Goal: Task Accomplishment & Management: Use online tool/utility

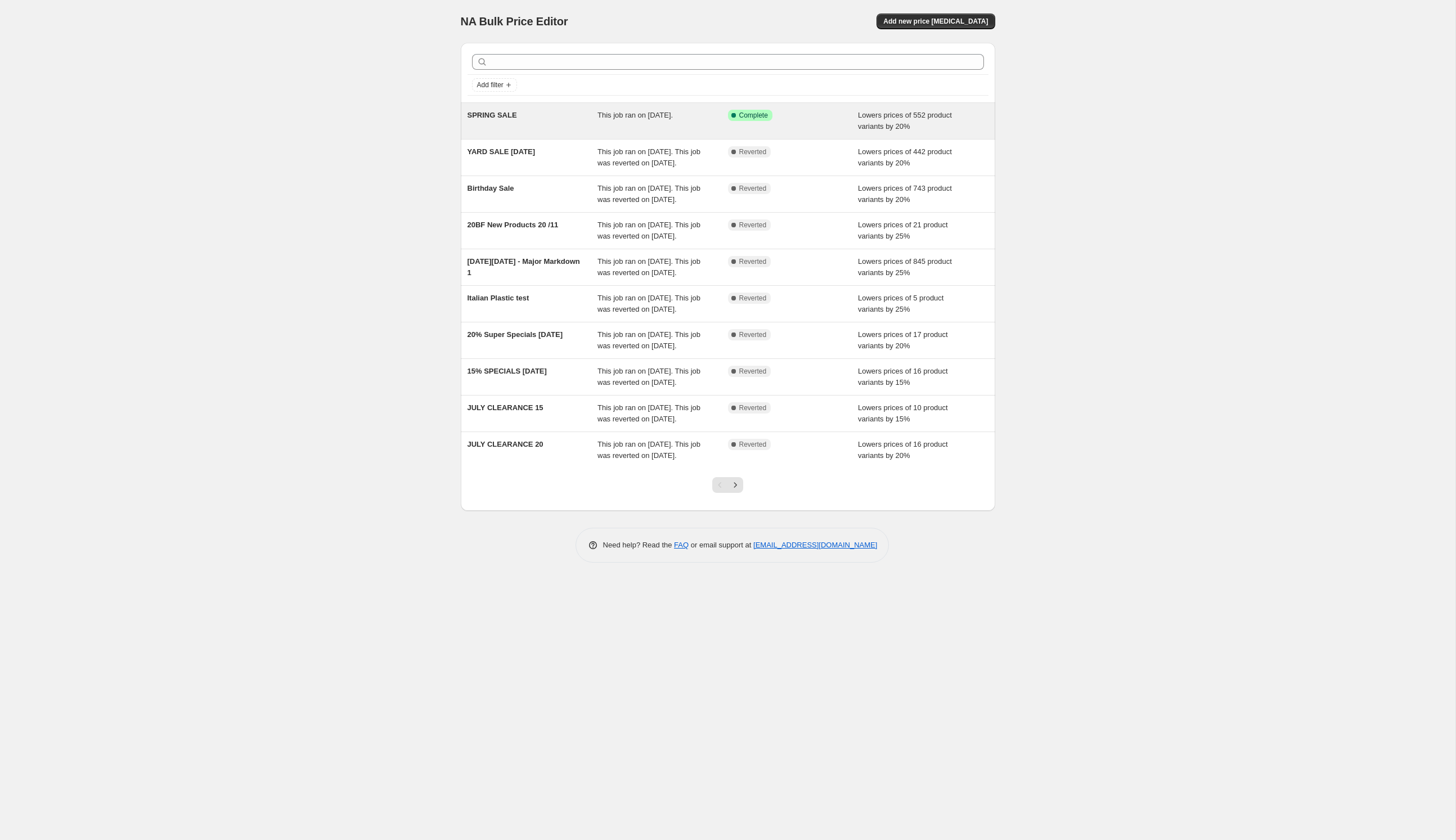
click at [512, 117] on span "SPRING SALE" at bounding box center [492, 115] width 49 height 9
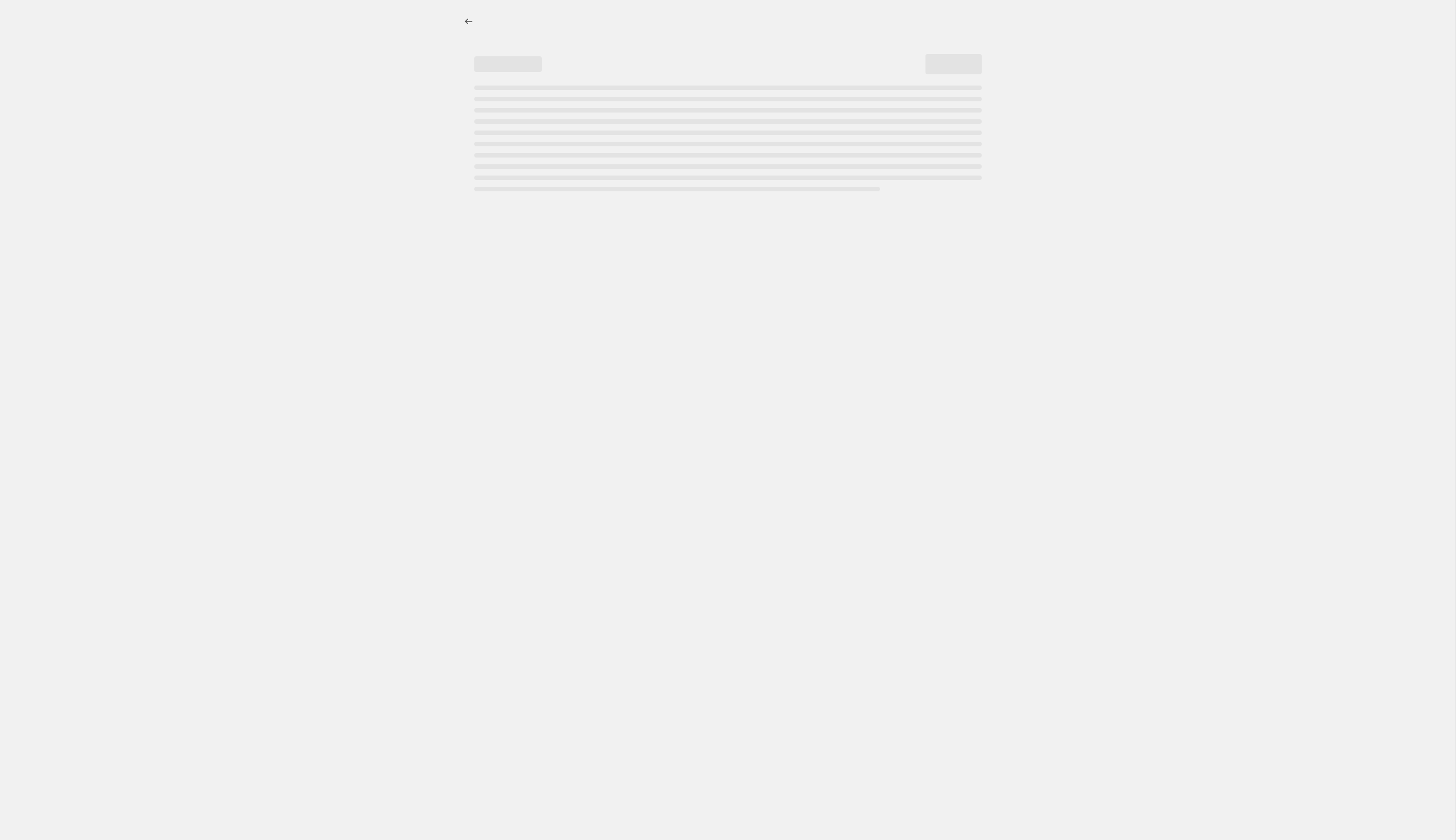
select select "percentage"
select select "collection"
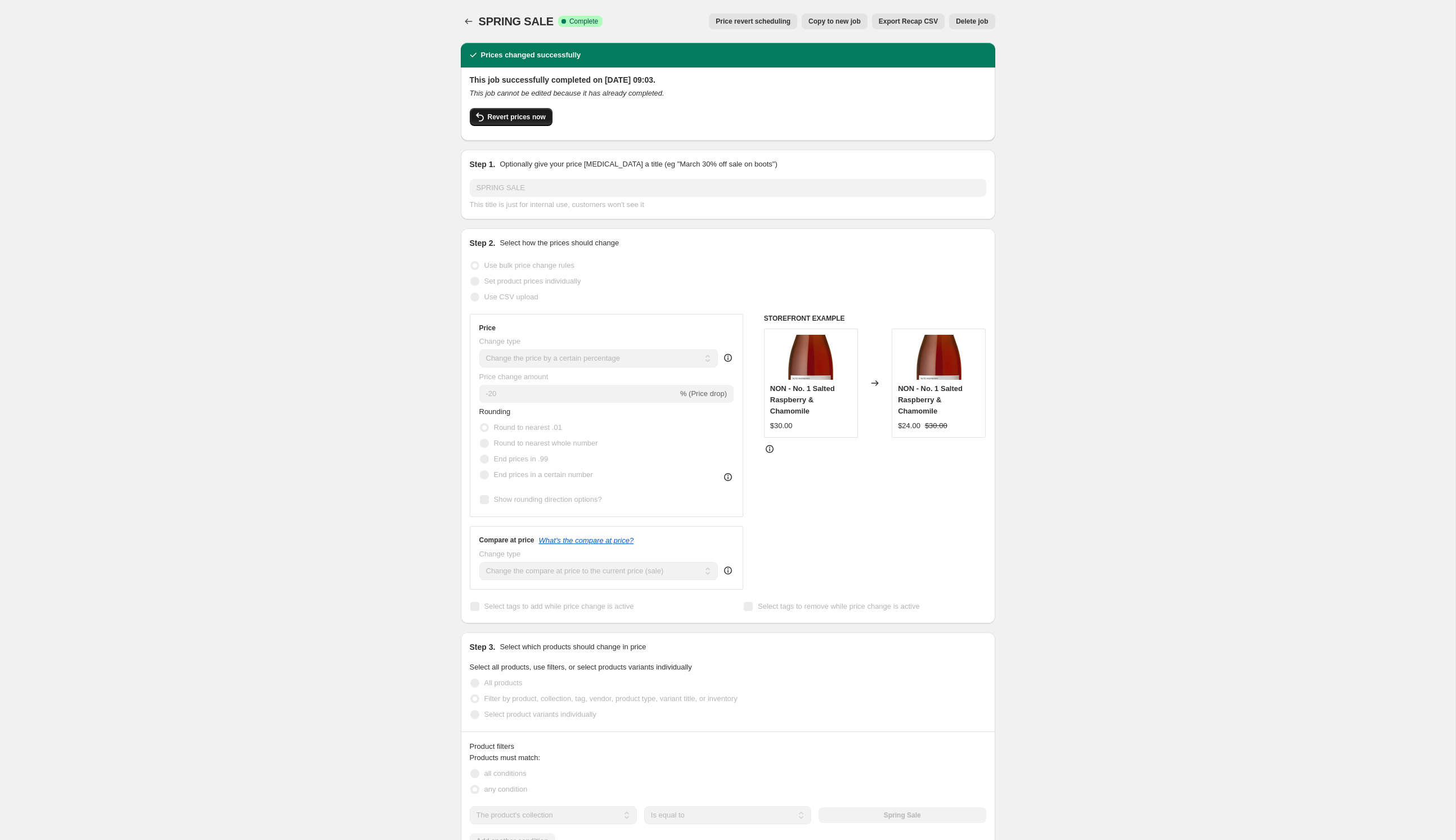
click at [521, 120] on span "Revert prices now" at bounding box center [517, 117] width 58 height 9
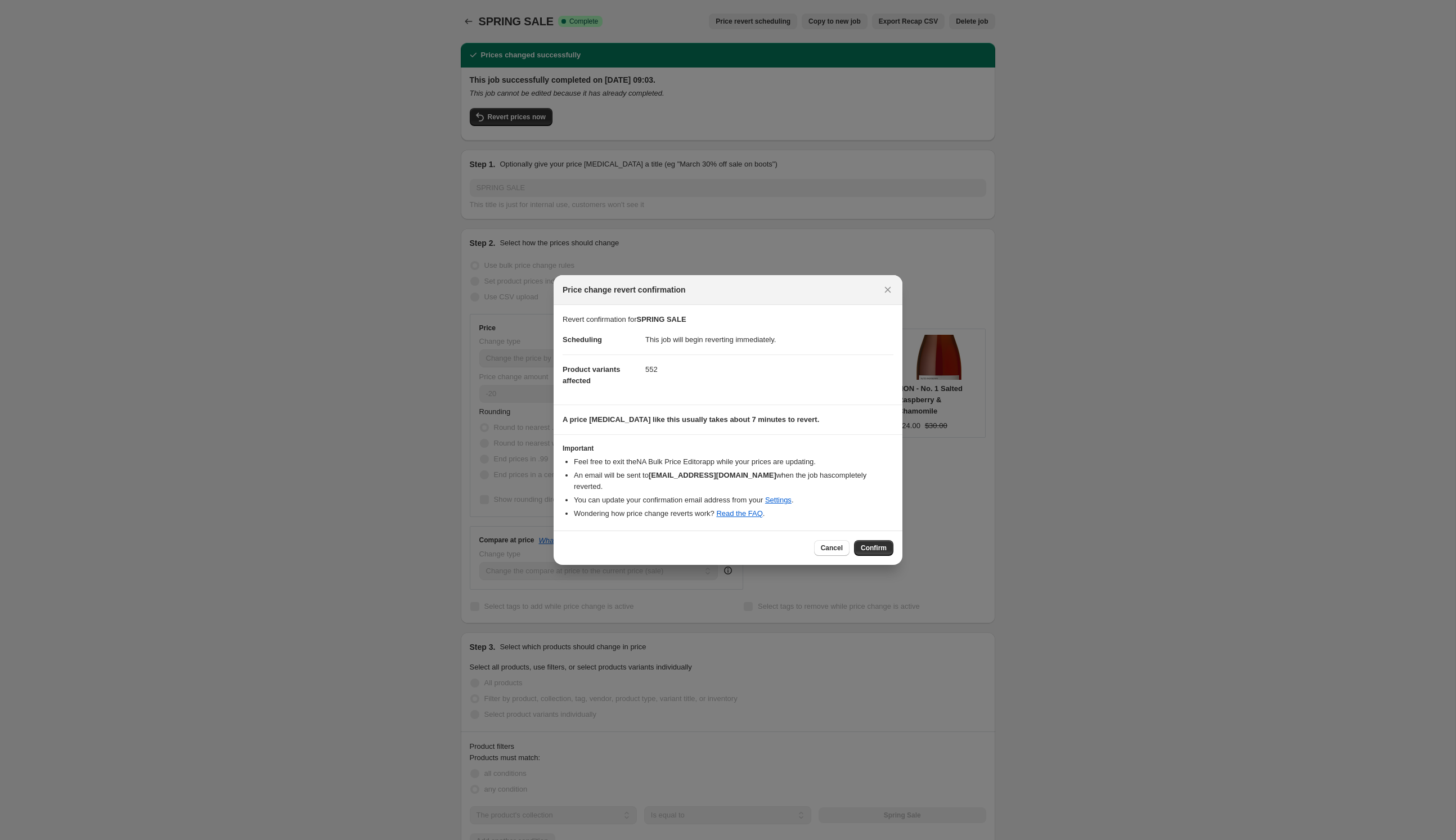
click at [884, 547] on span "Confirm" at bounding box center [873, 548] width 26 height 9
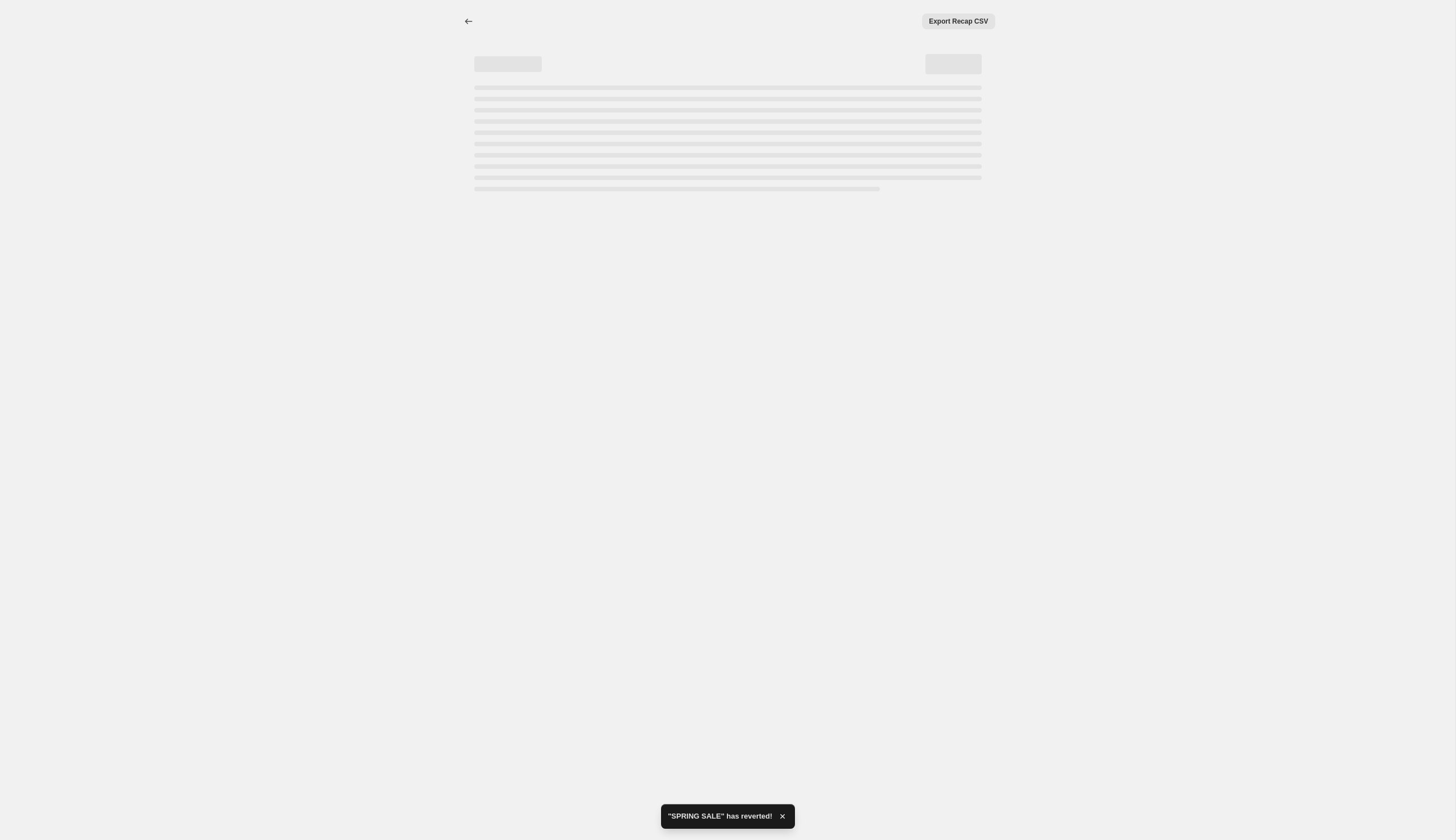
select select "percentage"
select select "collection"
